Goal: Information Seeking & Learning: Find specific fact

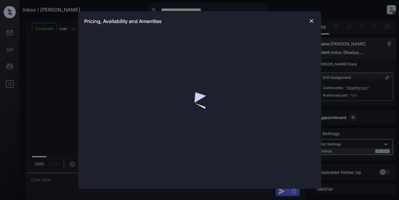
scroll to position [3674, 0]
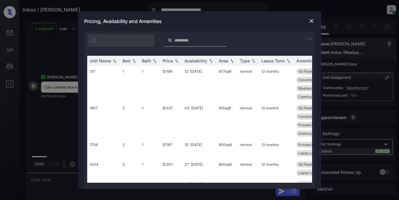
click at [312, 37] on img at bounding box center [309, 39] width 7 height 7
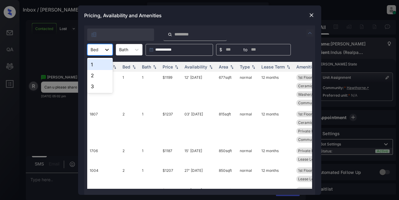
click at [109, 49] on icon at bounding box center [107, 50] width 6 height 6
click at [93, 79] on div "2" at bounding box center [99, 75] width 25 height 11
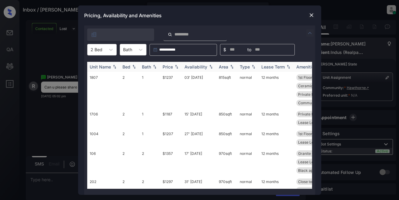
click at [175, 65] on img at bounding box center [176, 67] width 6 height 4
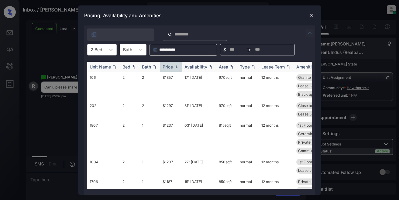
click at [175, 65] on img at bounding box center [176, 67] width 6 height 5
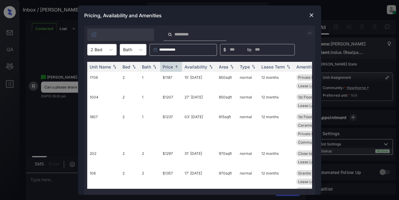
click at [266, 18] on div "Pricing, Availability and Amenities" at bounding box center [199, 15] width 243 height 20
drag, startPoint x: 303, startPoint y: 15, endPoint x: 271, endPoint y: 19, distance: 32.5
click at [271, 19] on div "Pricing, Availability and Amenities" at bounding box center [199, 15] width 243 height 20
click at [166, 77] on td "$1187" at bounding box center [171, 82] width 22 height 20
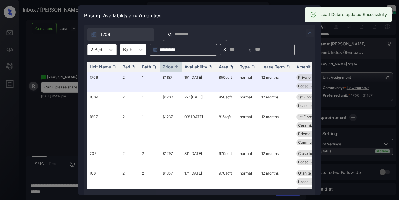
click at [293, 17] on div "Pricing, Availability and Amenities" at bounding box center [199, 15] width 243 height 20
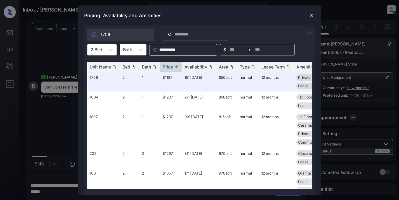
click at [310, 13] on img at bounding box center [311, 15] width 6 height 6
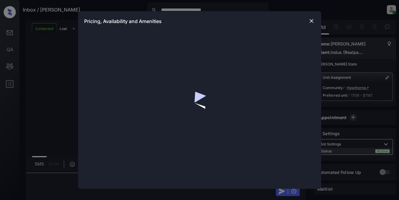
scroll to position [3674, 0]
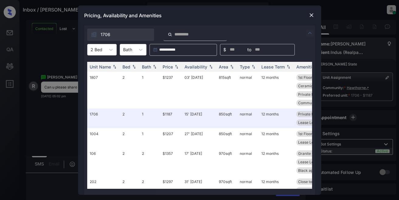
click at [310, 32] on img at bounding box center [309, 32] width 7 height 7
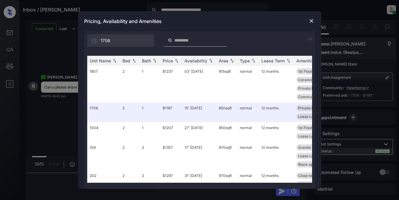
click at [310, 32] on div "1706" at bounding box center [199, 38] width 231 height 15
click at [308, 40] on img at bounding box center [309, 39] width 7 height 7
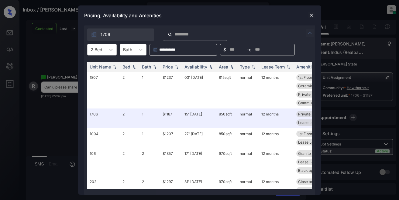
click at [118, 50] on div "**********" at bounding box center [199, 50] width 231 height 12
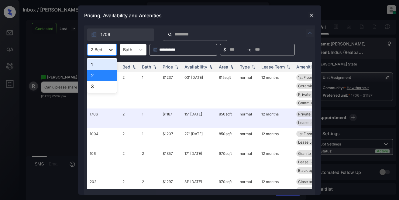
click at [113, 50] on icon at bounding box center [111, 50] width 6 height 6
click at [97, 78] on div "2" at bounding box center [101, 75] width 29 height 11
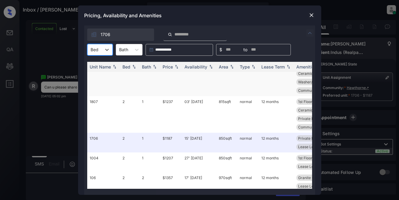
scroll to position [0, 0]
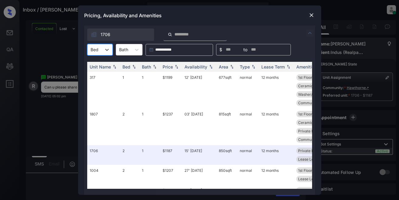
click at [312, 15] on img at bounding box center [311, 15] width 6 height 6
